Goal: Task Accomplishment & Management: Manage account settings

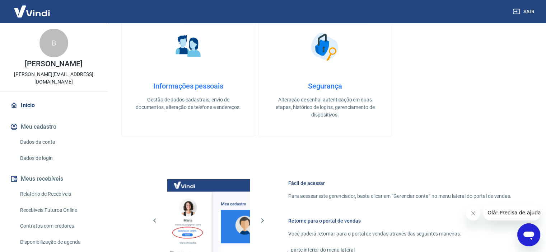
click at [36, 98] on link "Início" at bounding box center [54, 106] width 90 height 16
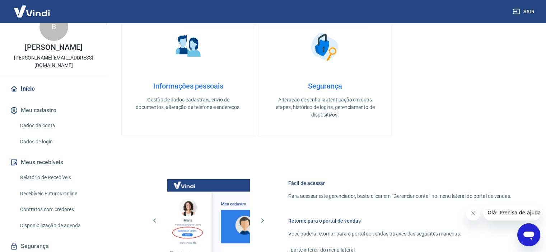
scroll to position [32, 0]
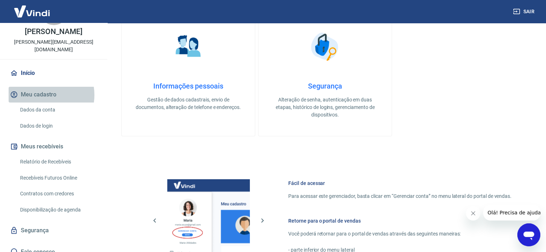
click at [41, 87] on button "Meu cadastro" at bounding box center [54, 95] width 90 height 16
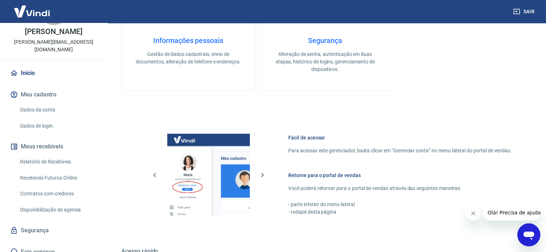
scroll to position [389, 0]
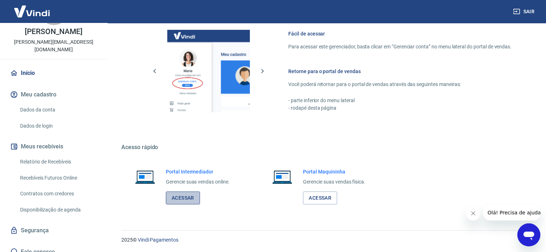
click at [183, 197] on link "Acessar" at bounding box center [183, 198] width 34 height 13
